Goal: Transaction & Acquisition: Obtain resource

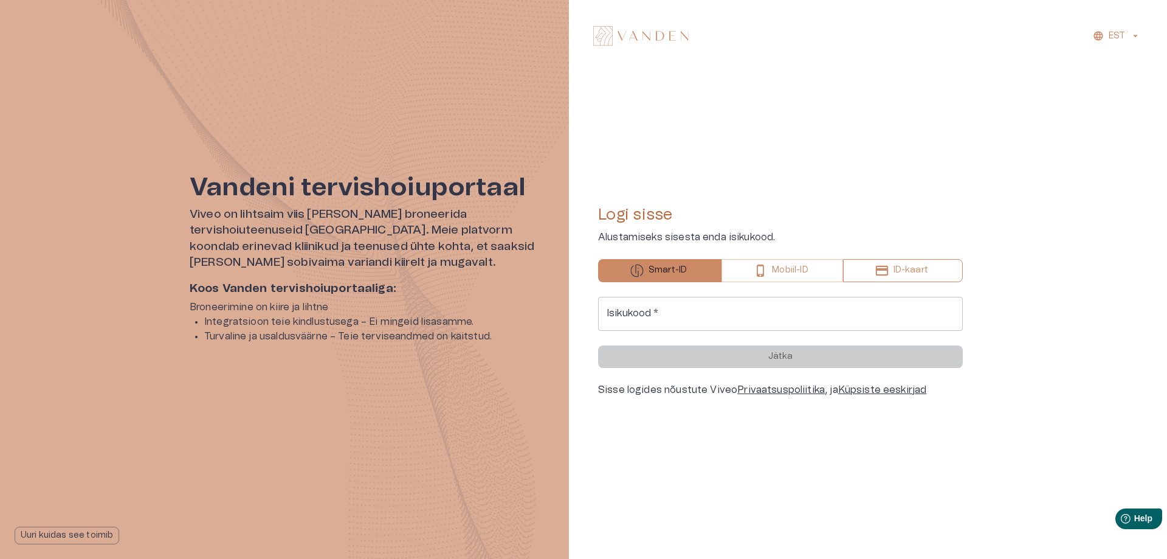
click at [899, 262] on button "ID-kaart" at bounding box center [903, 270] width 120 height 23
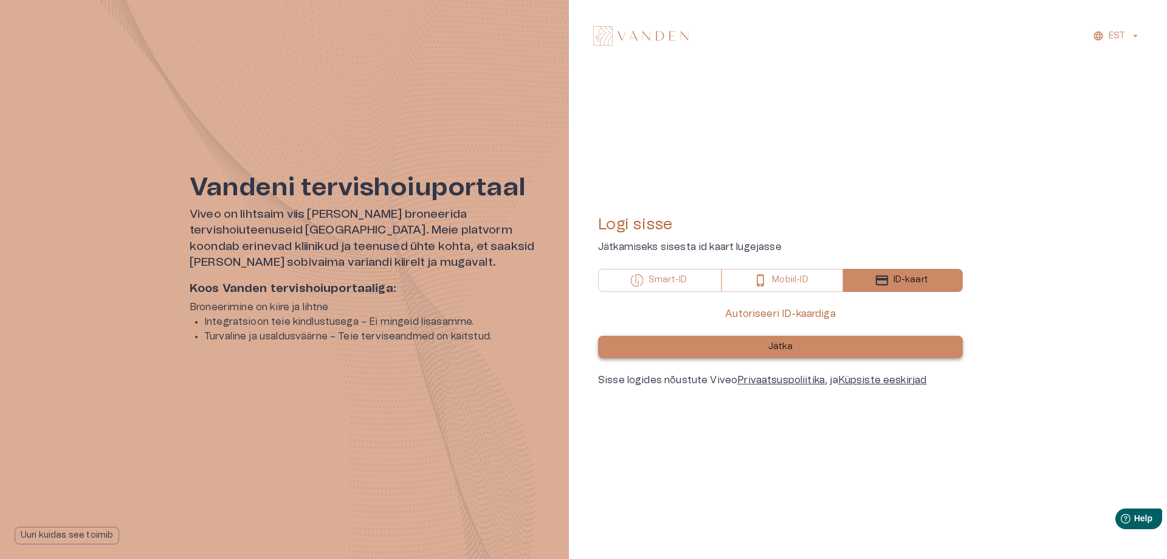
click at [781, 348] on p "Jätka" at bounding box center [780, 346] width 25 height 13
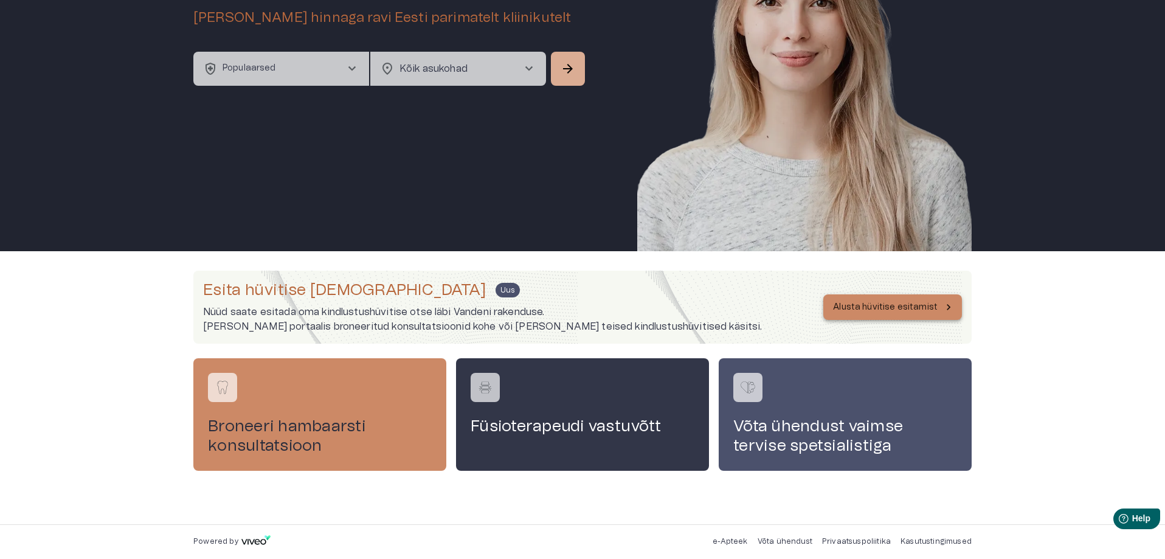
click at [885, 300] on button "Alusta hüvitise esitamist" at bounding box center [892, 307] width 139 height 26
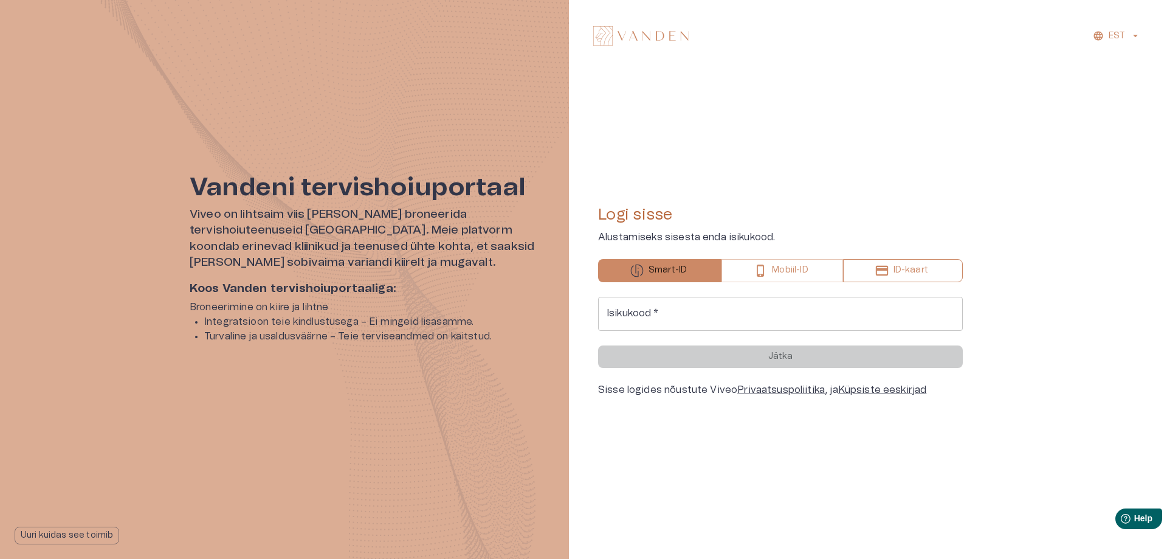
click at [911, 276] on p "ID-kaart" at bounding box center [911, 270] width 35 height 13
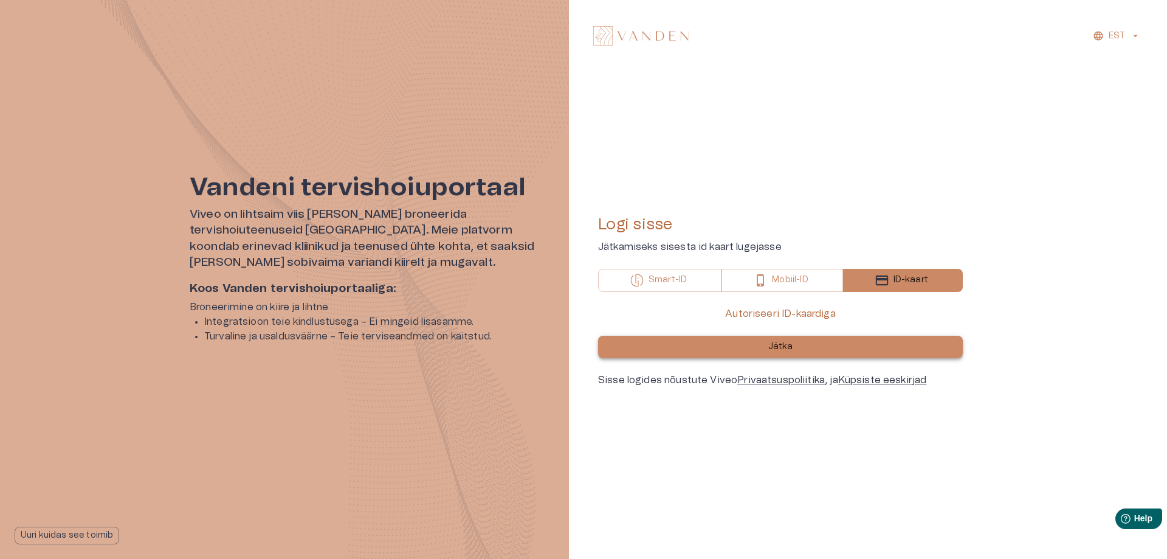
click at [807, 345] on button "Jätka" at bounding box center [780, 347] width 365 height 22
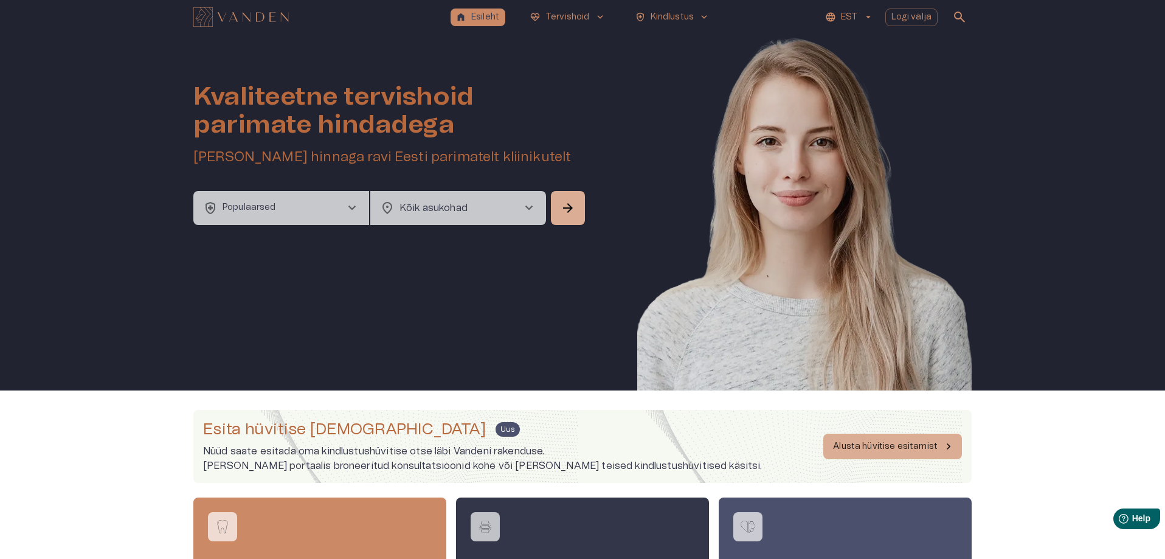
scroll to position [139, 0]
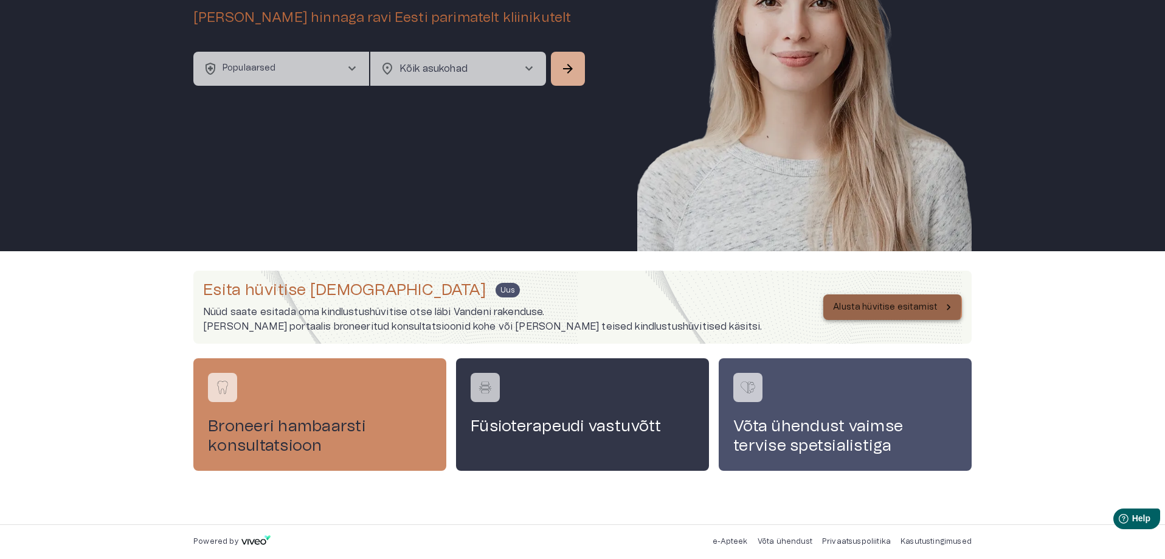
click at [880, 306] on p "Alusta hüvitise esitamist" at bounding box center [885, 307] width 105 height 13
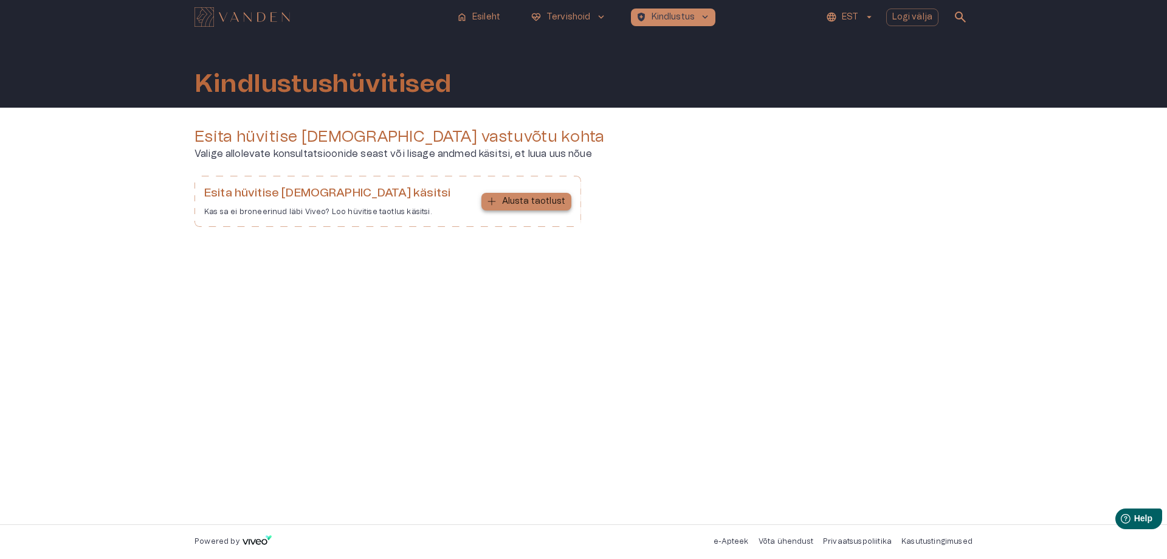
click at [527, 204] on p "Alusta taotlust" at bounding box center [533, 201] width 63 height 13
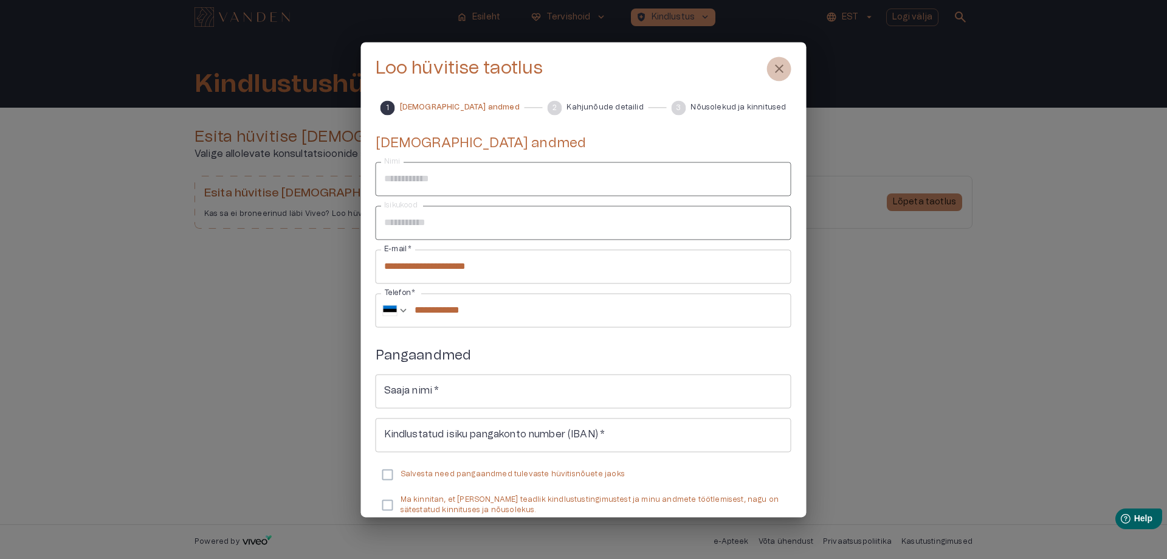
click at [777, 65] on span "close" at bounding box center [779, 68] width 15 height 15
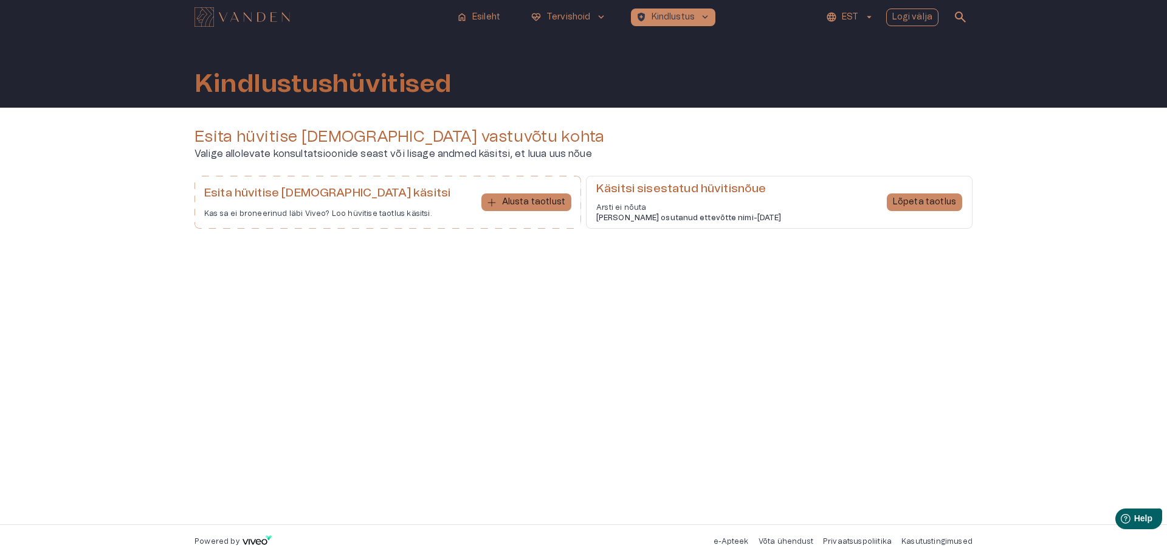
click at [917, 16] on p "Logi välja" at bounding box center [912, 17] width 41 height 13
